Goal: Task Accomplishment & Management: Manage account settings

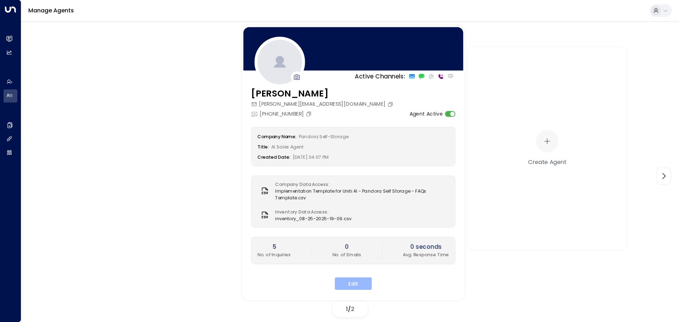
click at [351, 282] on button "Edit" at bounding box center [353, 283] width 37 height 13
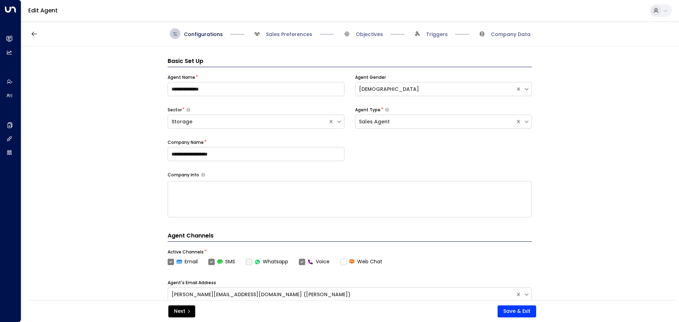
scroll to position [11, 0]
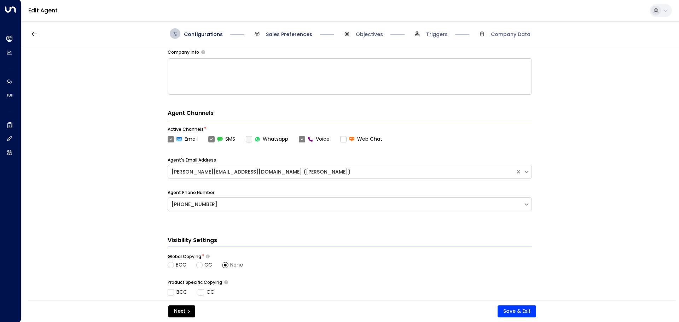
click at [284, 36] on span "Sales Preferences" at bounding box center [289, 34] width 46 height 7
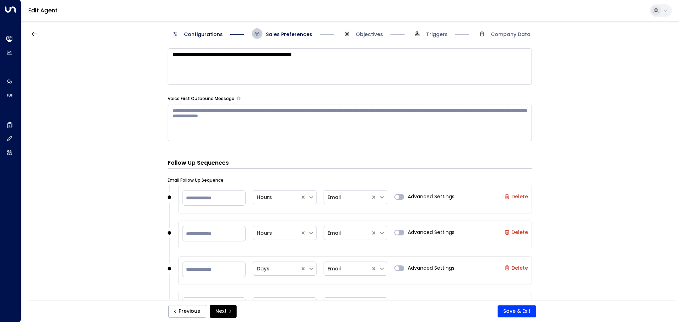
scroll to position [460, 0]
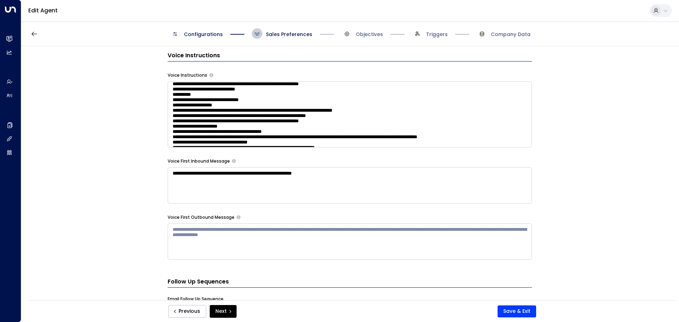
click at [193, 174] on textarea "**********" at bounding box center [350, 185] width 364 height 36
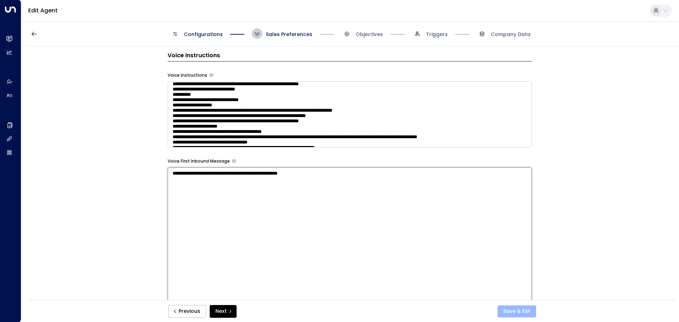
type textarea "**********"
click at [504, 310] on button "Save & Exit" at bounding box center [517, 312] width 39 height 12
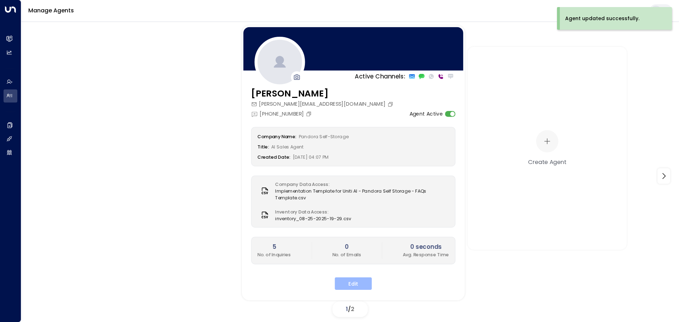
click at [355, 284] on button "Edit" at bounding box center [353, 283] width 37 height 13
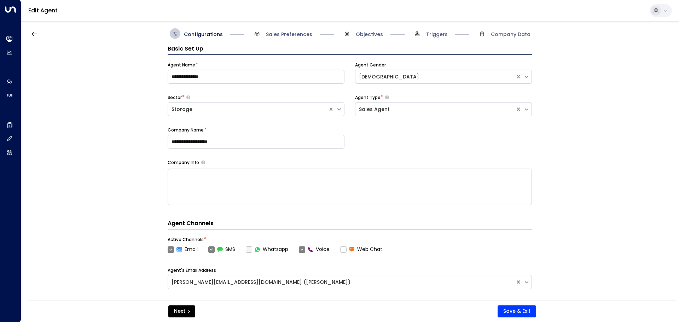
scroll to position [11, 0]
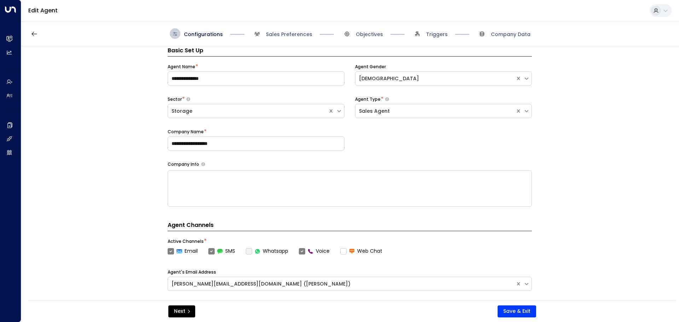
click at [289, 39] on div "Configurations Sales Preferences Objectives Triggers Company Data" at bounding box center [350, 33] width 658 height 25
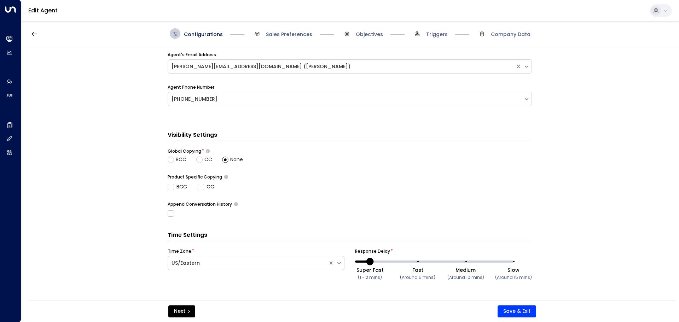
scroll to position [229, 0]
click at [293, 34] on span "Sales Preferences" at bounding box center [289, 34] width 46 height 7
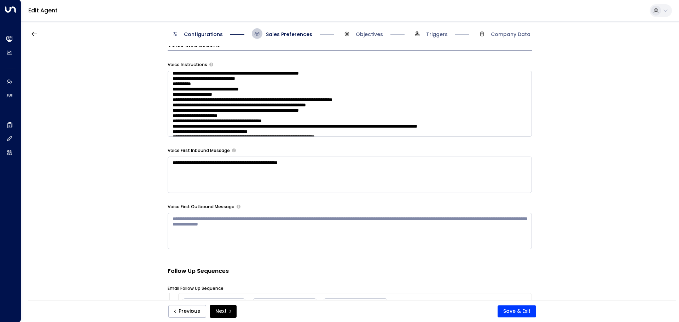
scroll to position [0, 0]
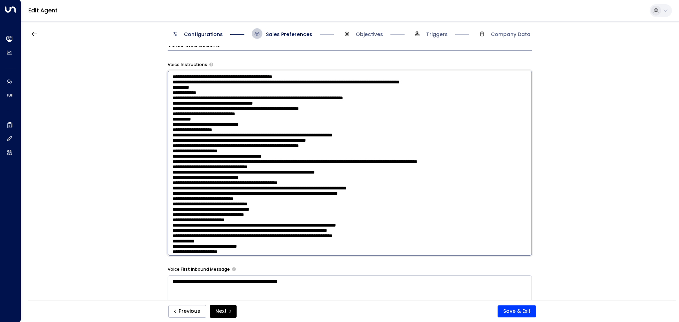
click at [273, 95] on textarea at bounding box center [350, 163] width 364 height 185
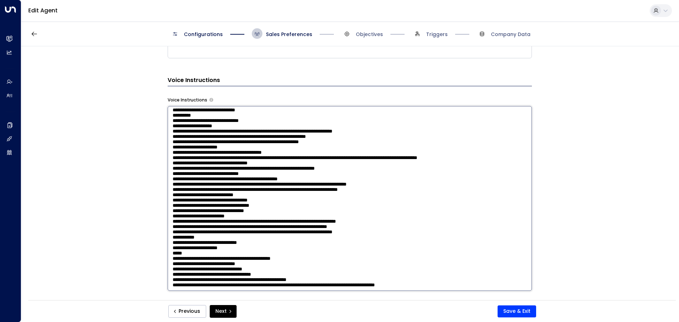
scroll to position [91, 0]
